Goal: Find contact information: Find contact information

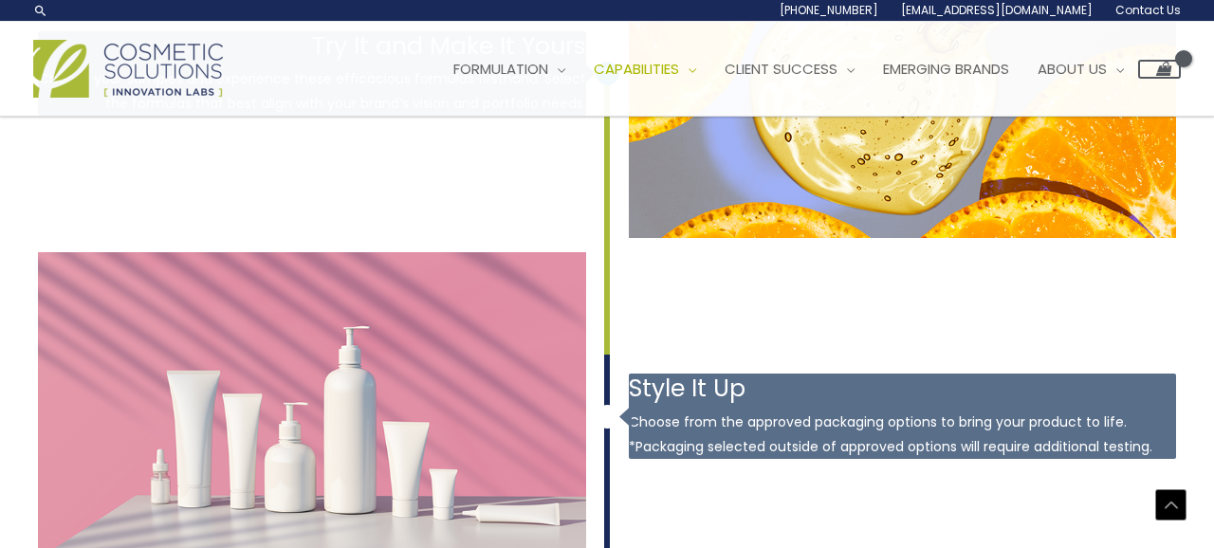
scroll to position [2501, 0]
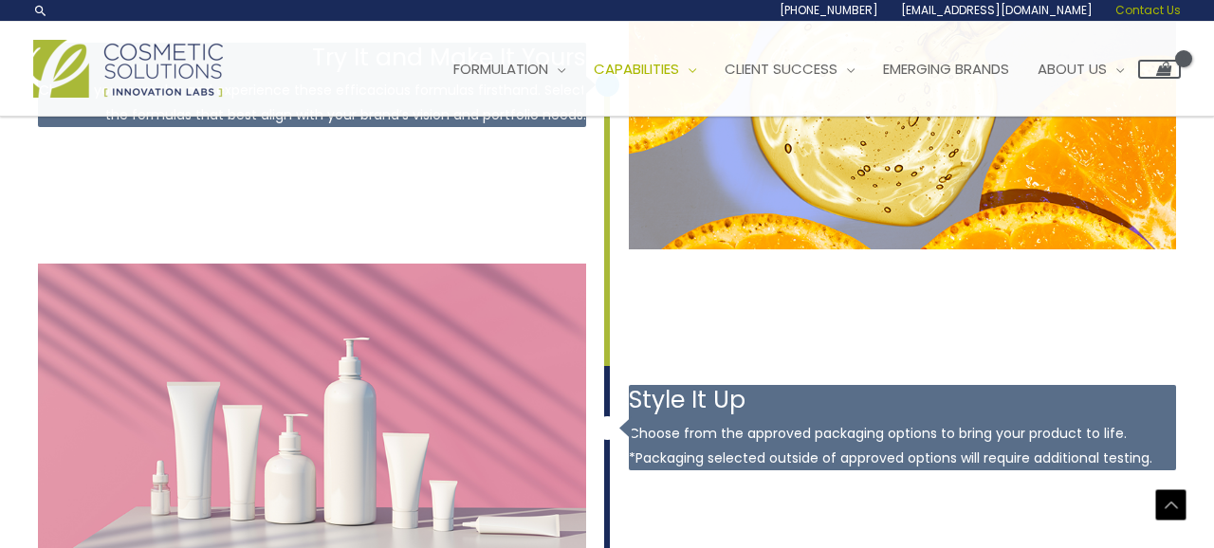
click at [1151, 10] on span "Contact Us" at bounding box center [1147, 10] width 65 height 16
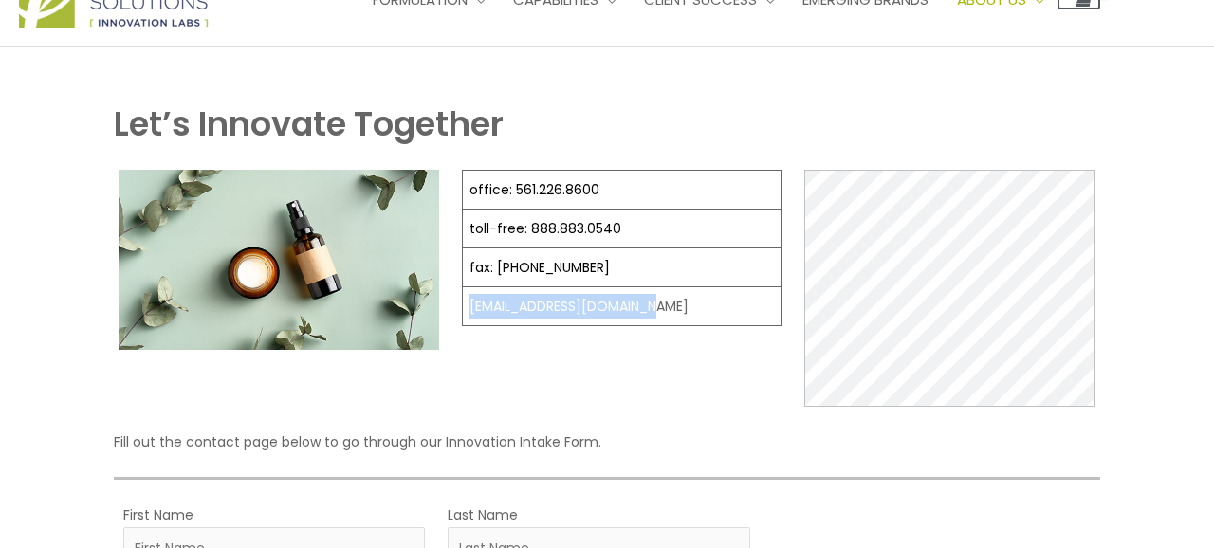
click at [465, 306] on td "[EMAIL_ADDRESS][DOMAIN_NAME]" at bounding box center [621, 306] width 319 height 39
copy td "[EMAIL_ADDRESS][DOMAIN_NAME]"
